Goal: Navigation & Orientation: Find specific page/section

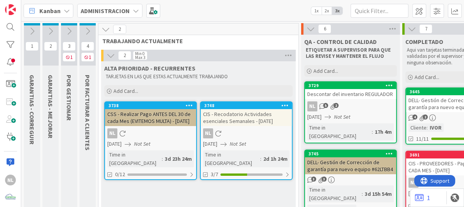
click at [69, 31] on icon at bounding box center [69, 31] width 8 height 8
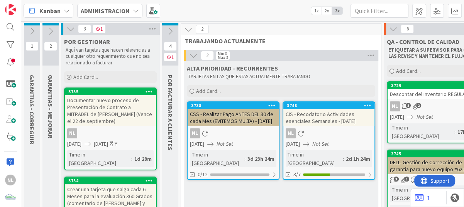
click at [108, 113] on div "Documentar nuevo proceso de Presentación de Contrato a MITRADEL de [PERSON_NAME…" at bounding box center [110, 110] width 91 height 31
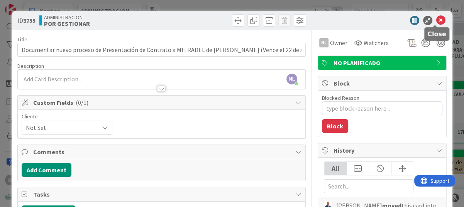
click at [436, 19] on icon at bounding box center [440, 20] width 9 height 9
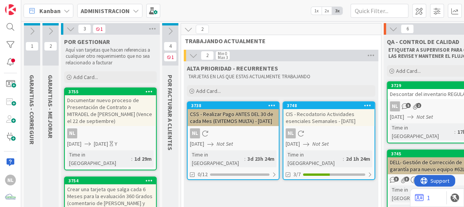
click at [68, 29] on icon at bounding box center [70, 29] width 8 height 8
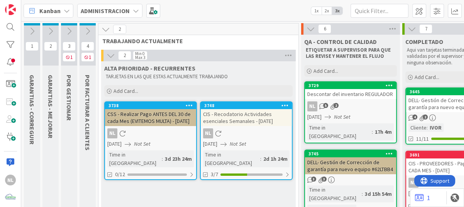
click at [86, 33] on icon at bounding box center [87, 31] width 8 height 8
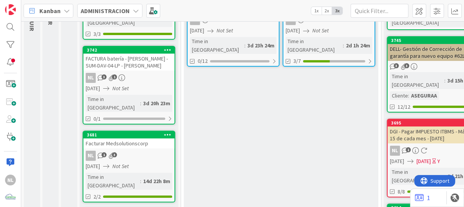
scroll to position [116, 0]
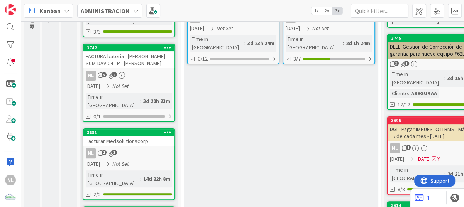
click at [146, 71] on div "NL 3 1" at bounding box center [128, 76] width 91 height 10
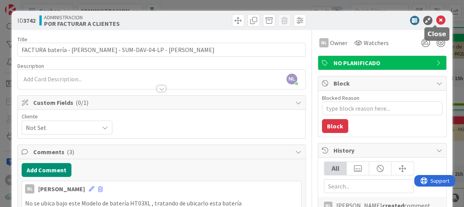
click at [436, 19] on icon at bounding box center [440, 20] width 9 height 9
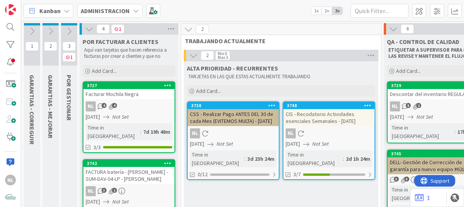
click at [51, 29] on icon at bounding box center [50, 31] width 8 height 8
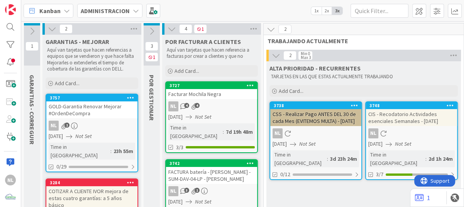
click at [31, 31] on icon at bounding box center [32, 31] width 8 height 8
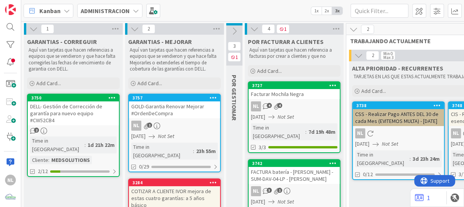
click at [32, 28] on icon at bounding box center [33, 29] width 8 height 8
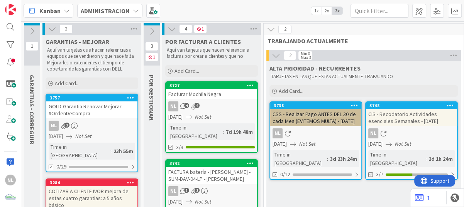
scroll to position [77, 0]
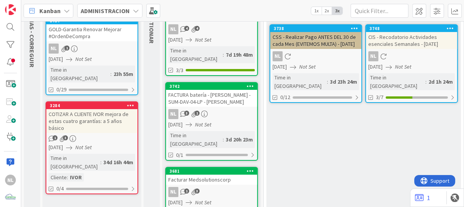
click at [94, 112] on div "COTIZAR A CLIENTE IVOR mejora de estas cuatro garantías: a 5 años básico" at bounding box center [91, 121] width 91 height 24
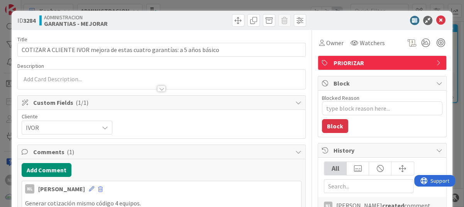
type textarea "x"
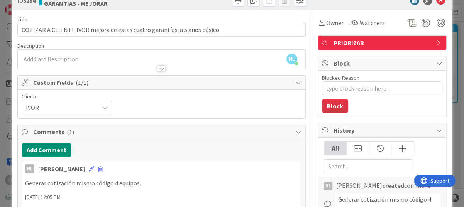
scroll to position [39, 0]
